Goal: Transaction & Acquisition: Purchase product/service

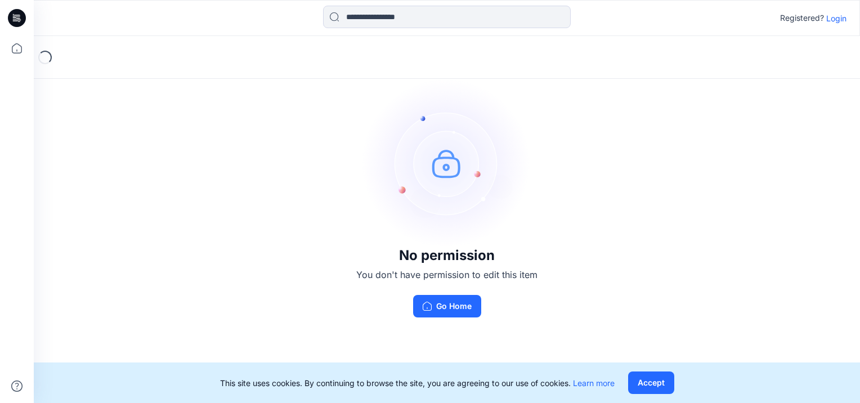
click at [833, 17] on p "Login" at bounding box center [836, 18] width 20 height 12
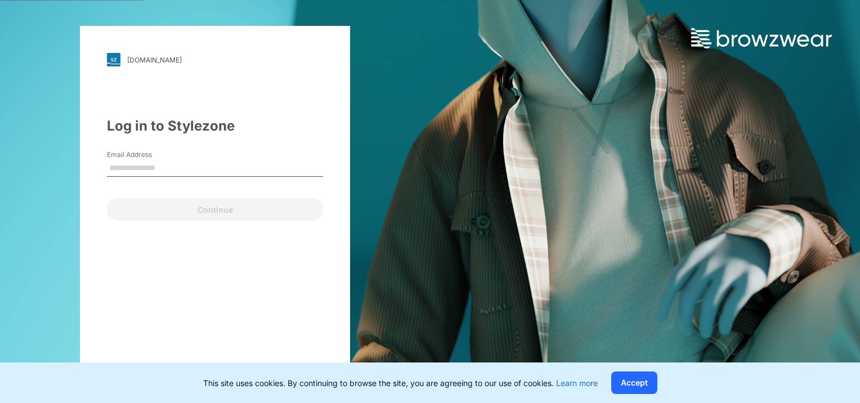
click at [203, 169] on input "Email Address" at bounding box center [215, 168] width 216 height 17
type input "**********"
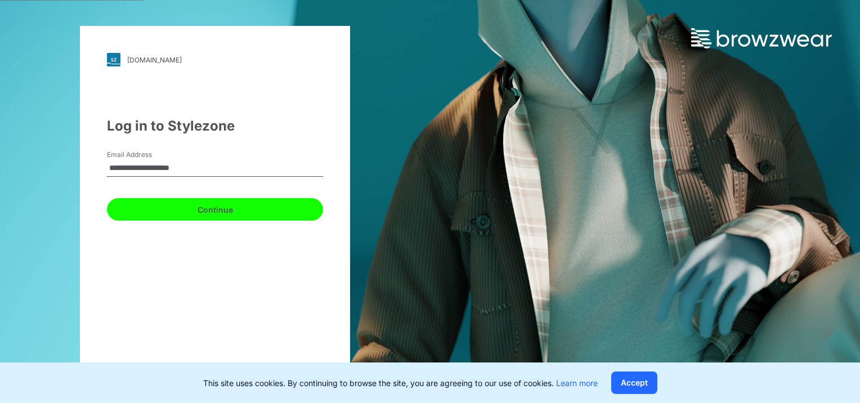
click at [165, 209] on button "Continue" at bounding box center [215, 209] width 216 height 23
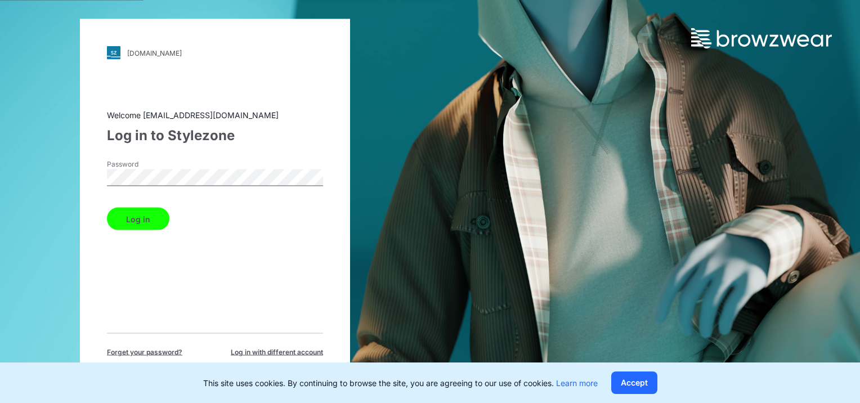
click at [114, 221] on button "Log in" at bounding box center [138, 219] width 62 height 23
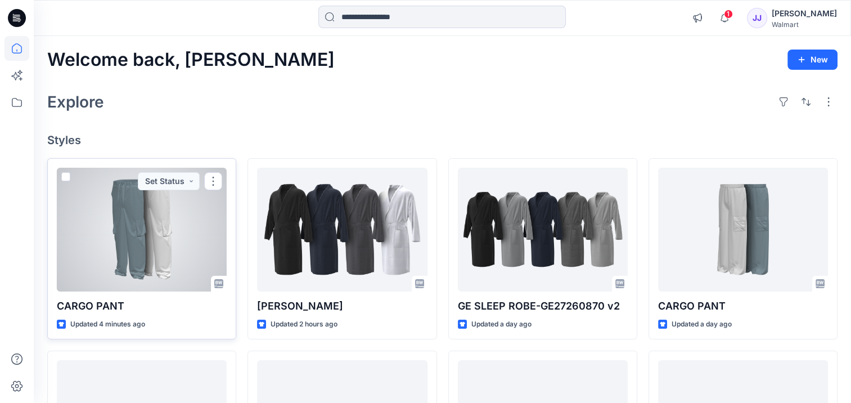
click at [177, 211] on div at bounding box center [142, 230] width 170 height 124
